Goal: Task Accomplishment & Management: Manage account settings

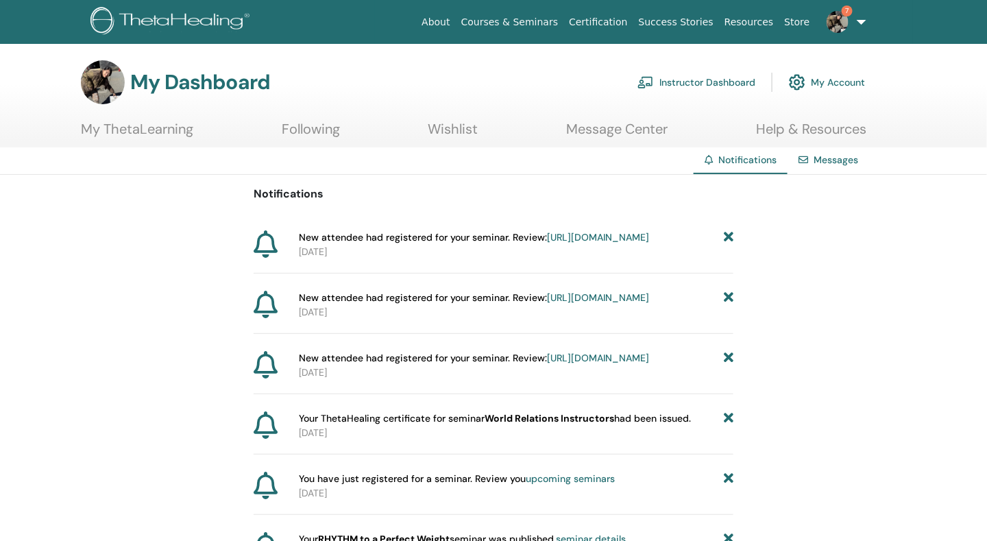
click at [690, 77] on link "Instructor Dashboard" at bounding box center [696, 82] width 118 height 30
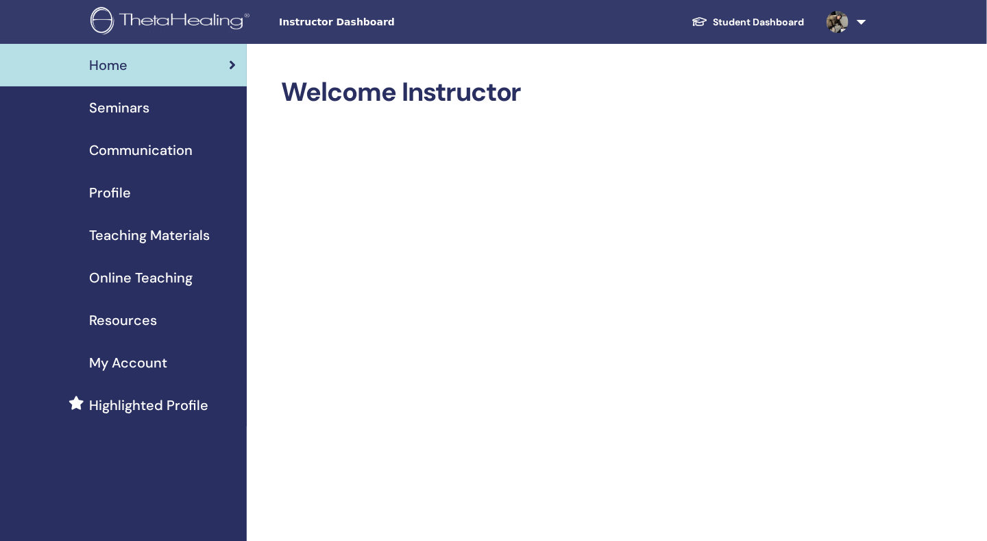
click at [123, 108] on span "Seminars" at bounding box center [119, 107] width 60 height 21
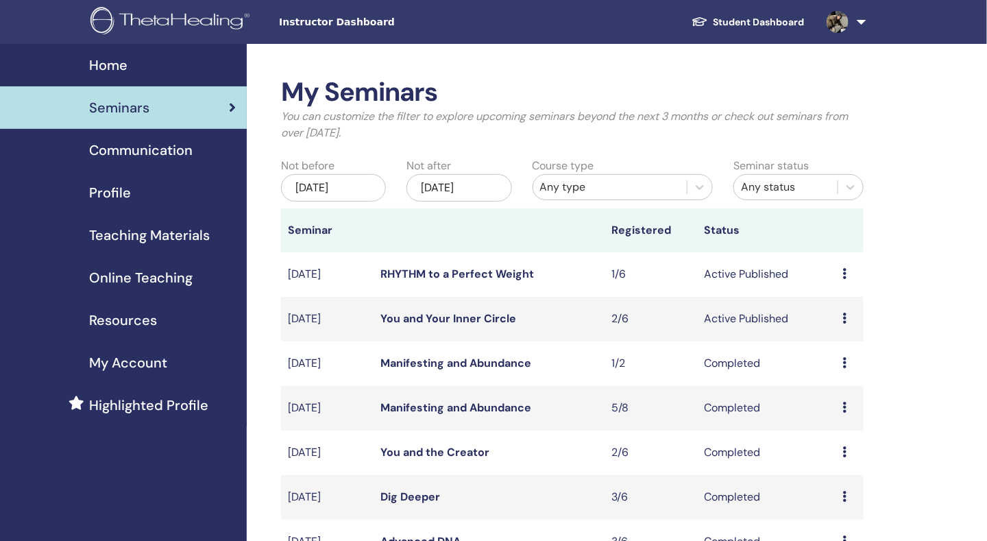
click at [846, 319] on icon at bounding box center [844, 318] width 4 height 11
click at [836, 370] on link "Attendees" at bounding box center [840, 372] width 52 height 14
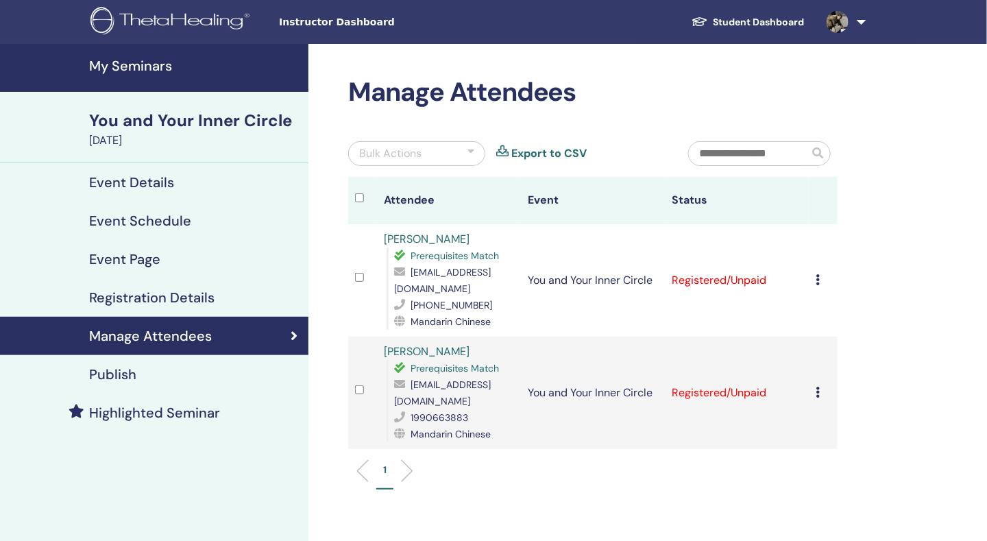
click at [819, 274] on icon at bounding box center [818, 279] width 4 height 11
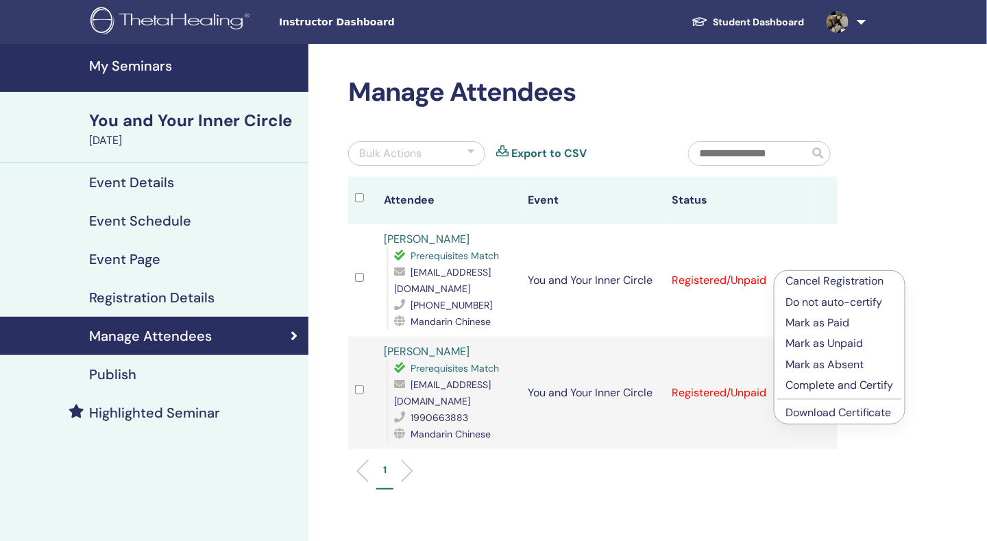
click at [815, 383] on p "Complete and Certify" at bounding box center [839, 385] width 108 height 16
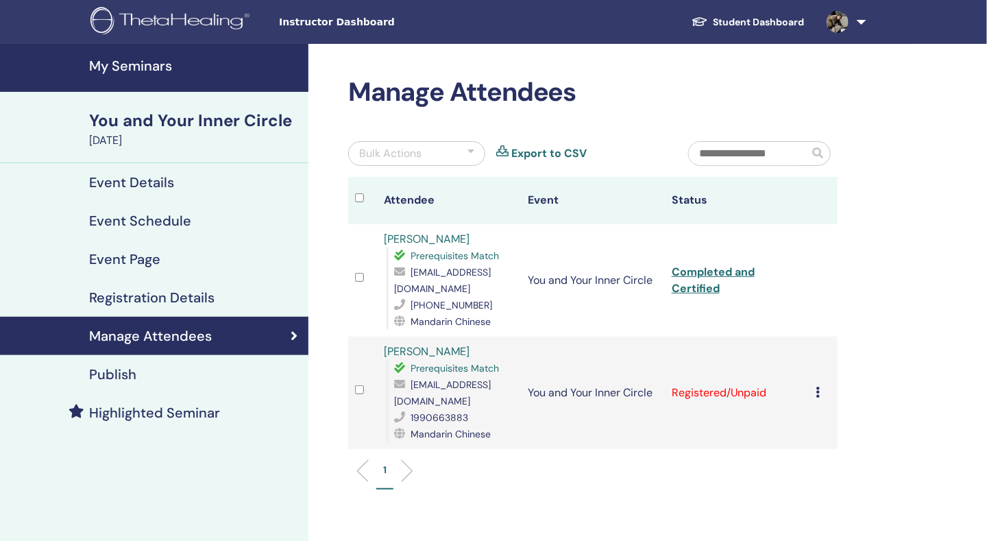
click at [817, 387] on icon at bounding box center [818, 392] width 4 height 11
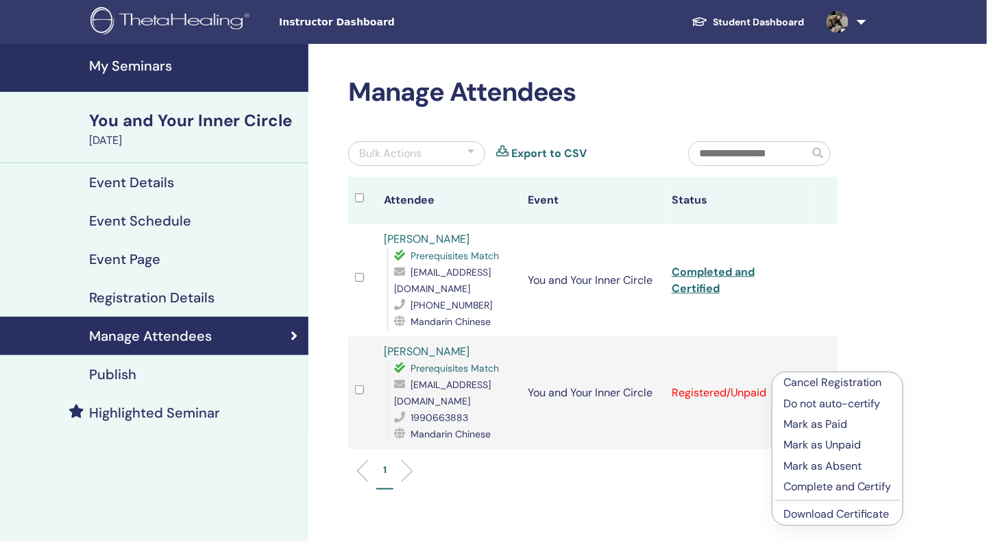
click at [812, 486] on p "Complete and Certify" at bounding box center [837, 486] width 108 height 16
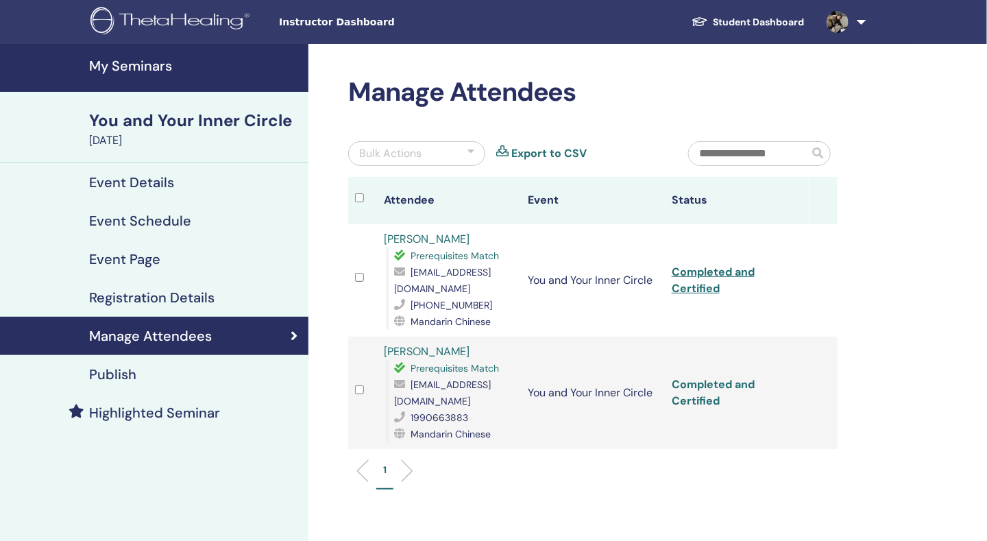
click at [731, 377] on link "Completed and Certified" at bounding box center [713, 392] width 83 height 31
